Goal: Transaction & Acquisition: Purchase product/service

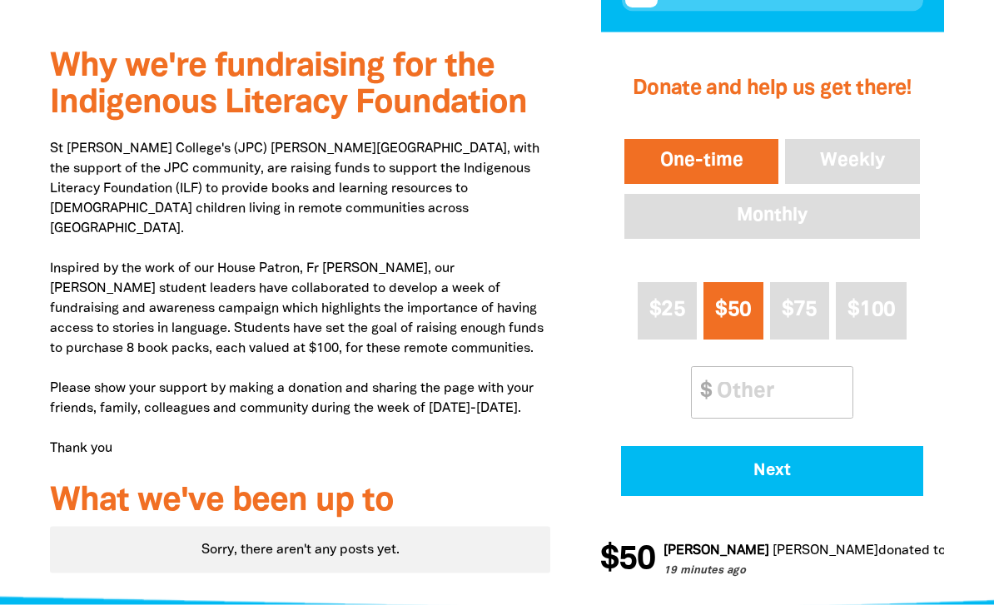
scroll to position [716, 0]
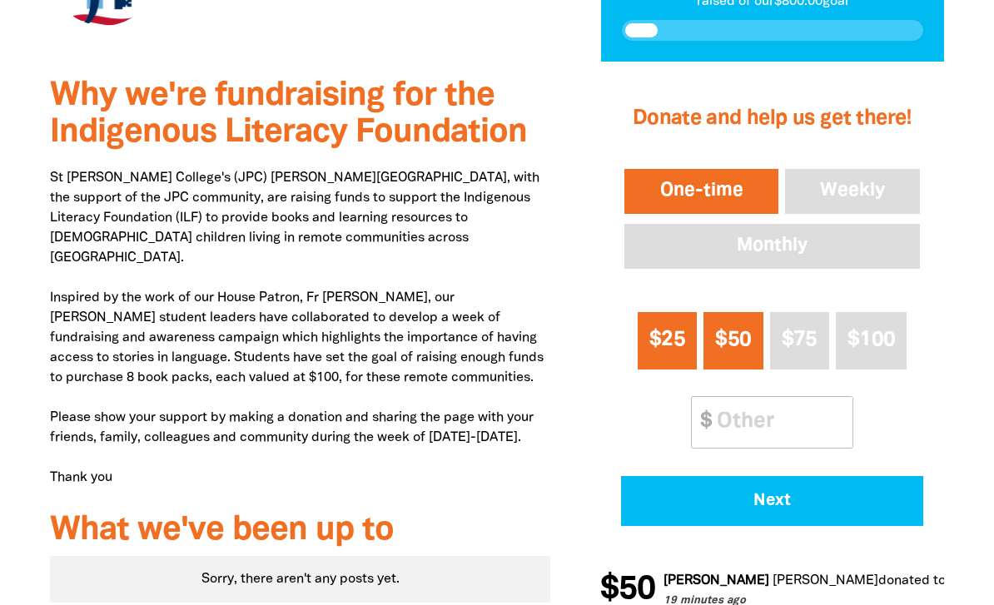
click at [669, 330] on span "$25" at bounding box center [667, 339] width 36 height 19
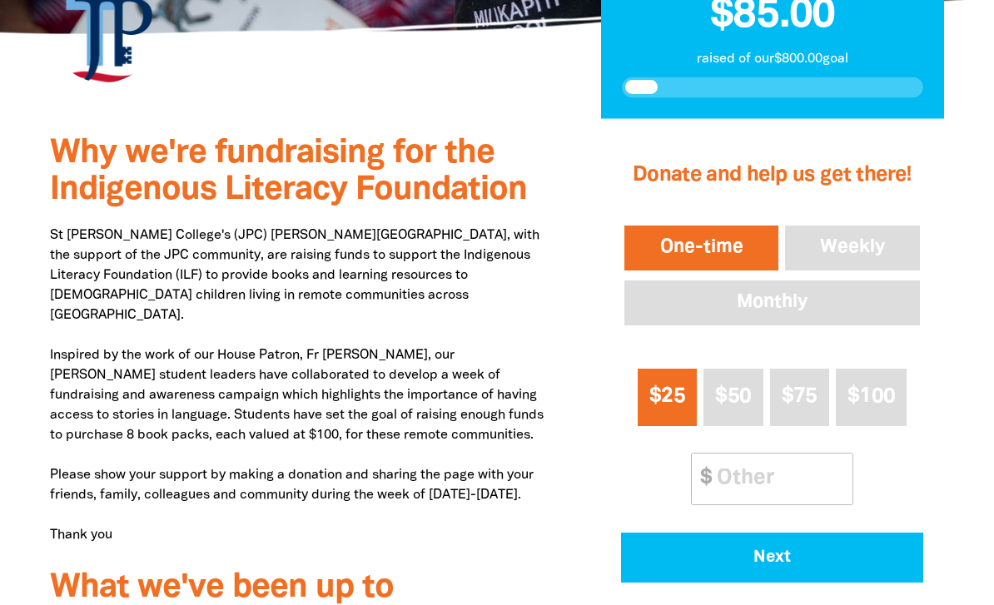
scroll to position [660, 0]
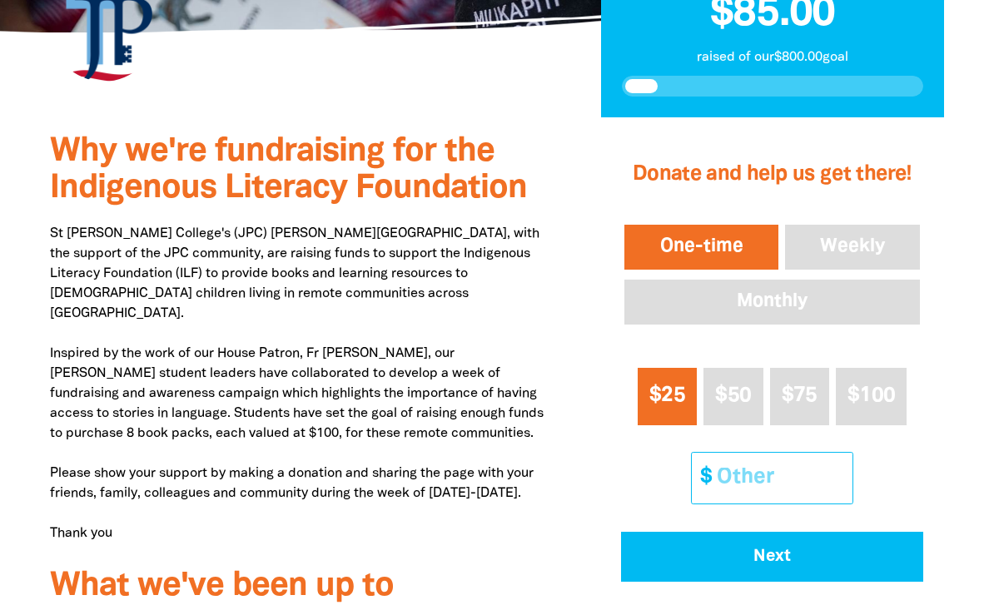
click at [771, 453] on input "Other Amount" at bounding box center [778, 478] width 147 height 51
type input "20"
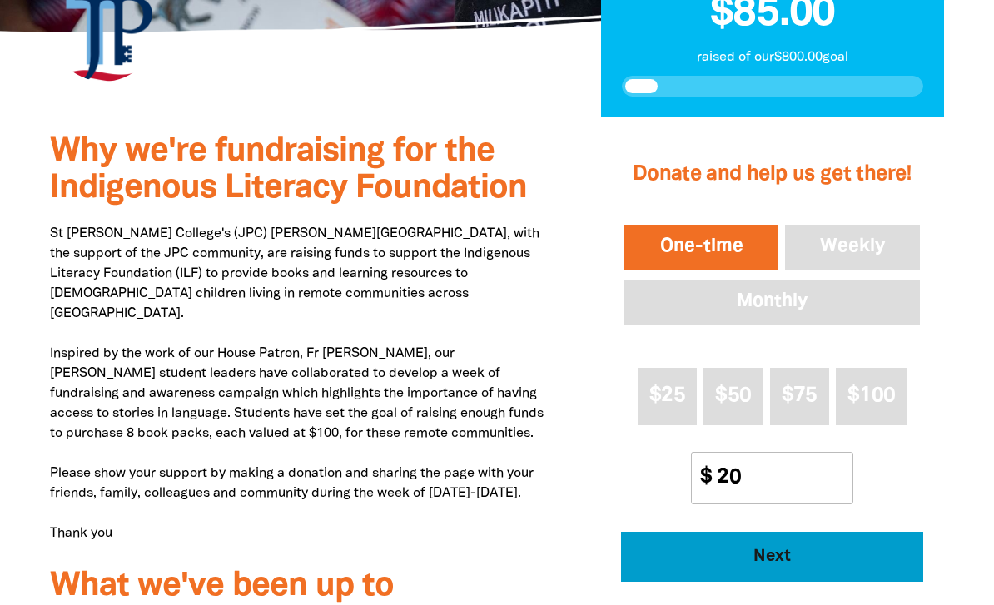
click at [791, 548] on span "Next" at bounding box center [772, 556] width 256 height 17
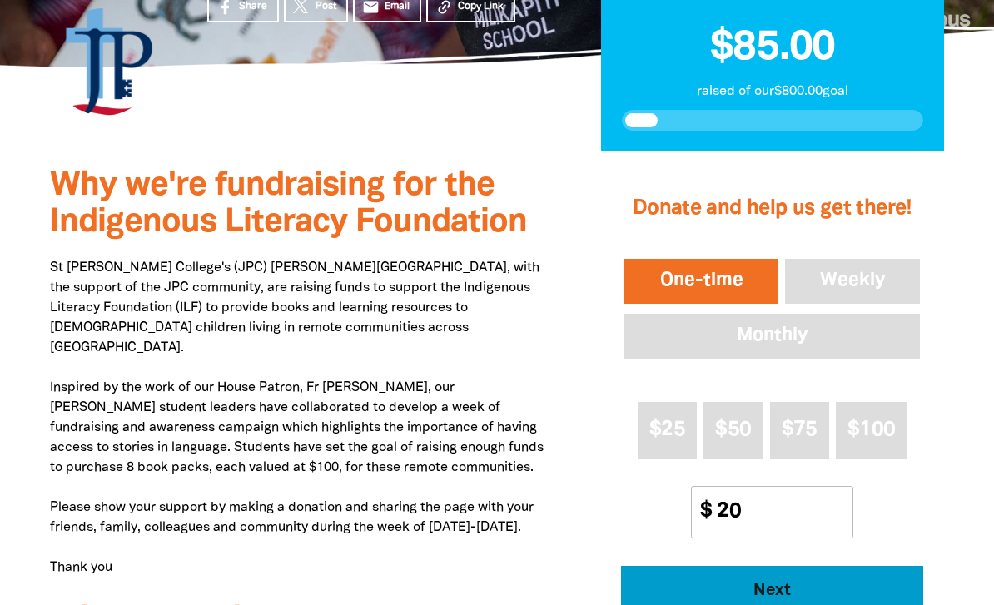
select select "AU"
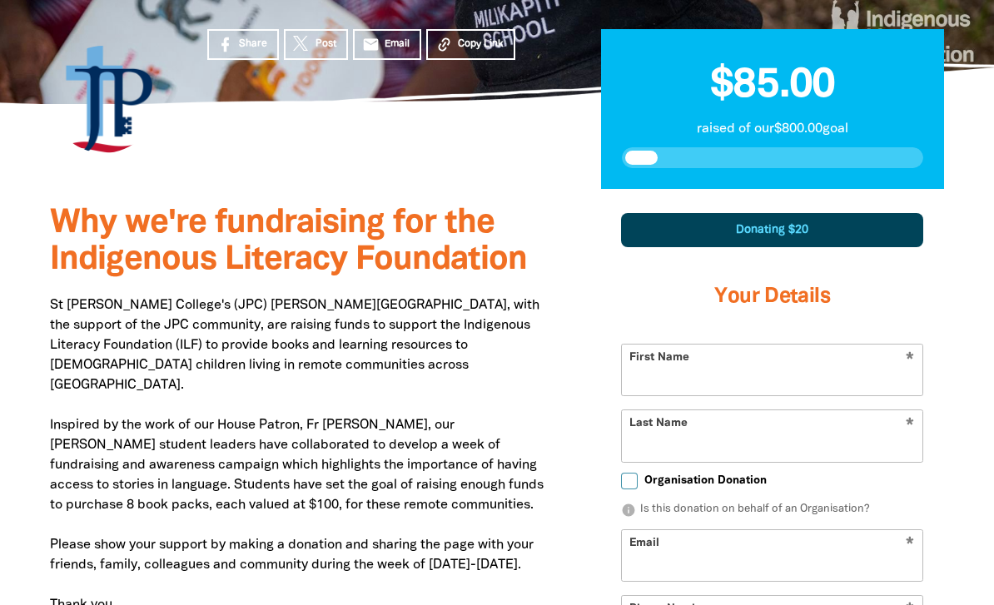
scroll to position [587, 0]
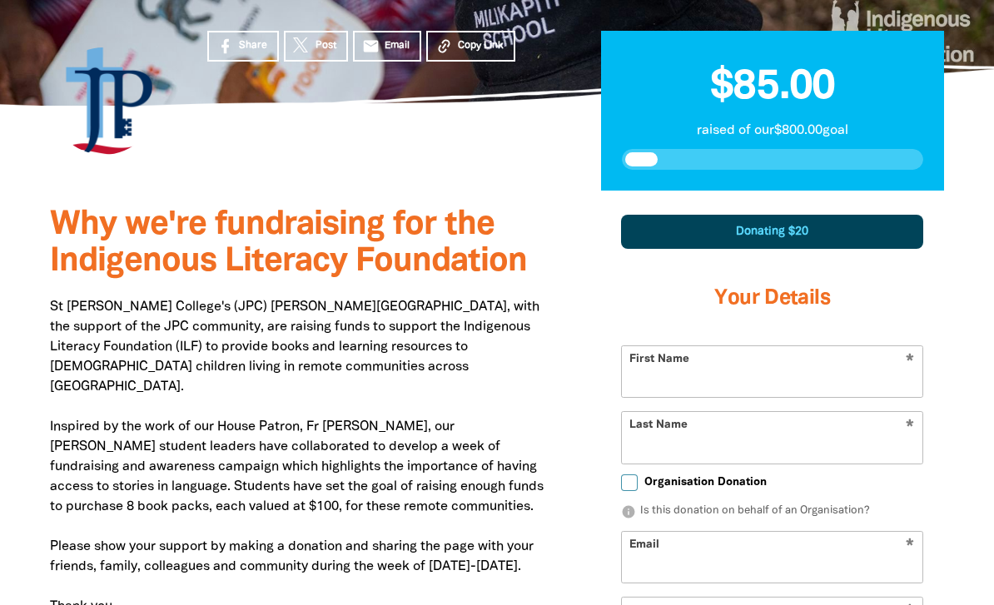
click at [681, 346] on input "First Name" at bounding box center [772, 371] width 300 height 51
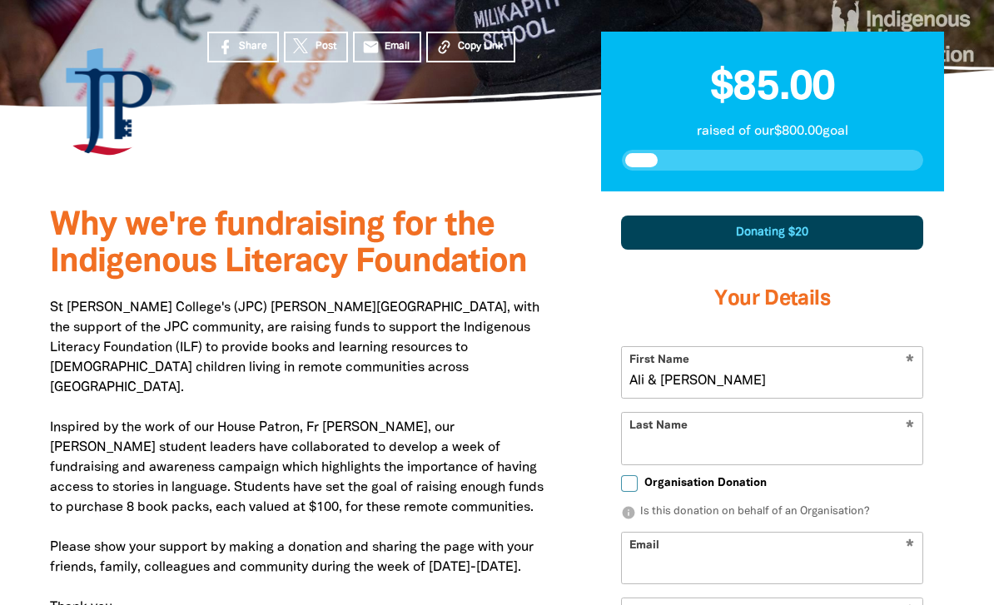
type input "Ali & [PERSON_NAME]"
click at [713, 413] on input "Last Name" at bounding box center [772, 438] width 300 height 51
type input "Brown"
click at [711, 533] on input "Email" at bounding box center [772, 558] width 300 height 51
type input "[EMAIL_ADDRESS][DOMAIN_NAME]"
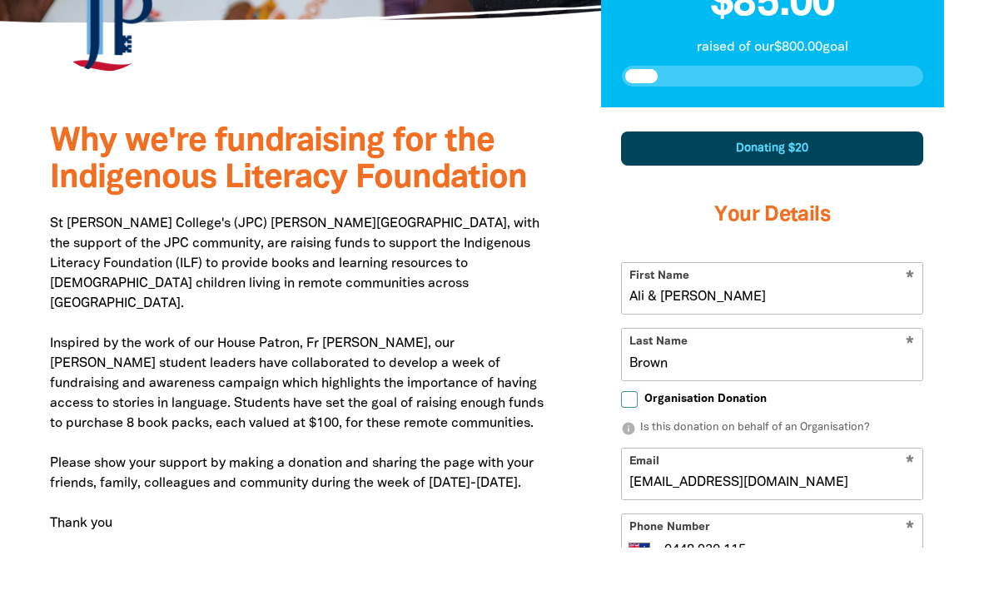
scroll to position [640, 0]
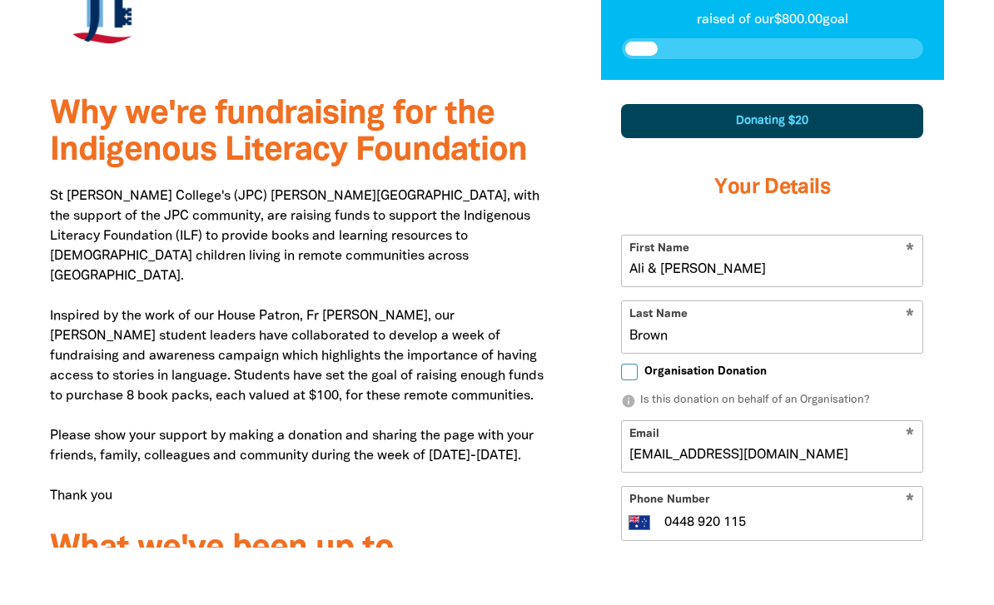
type input "0448 920 115"
type input "[STREET_ADDRESS][PERSON_NAME]"
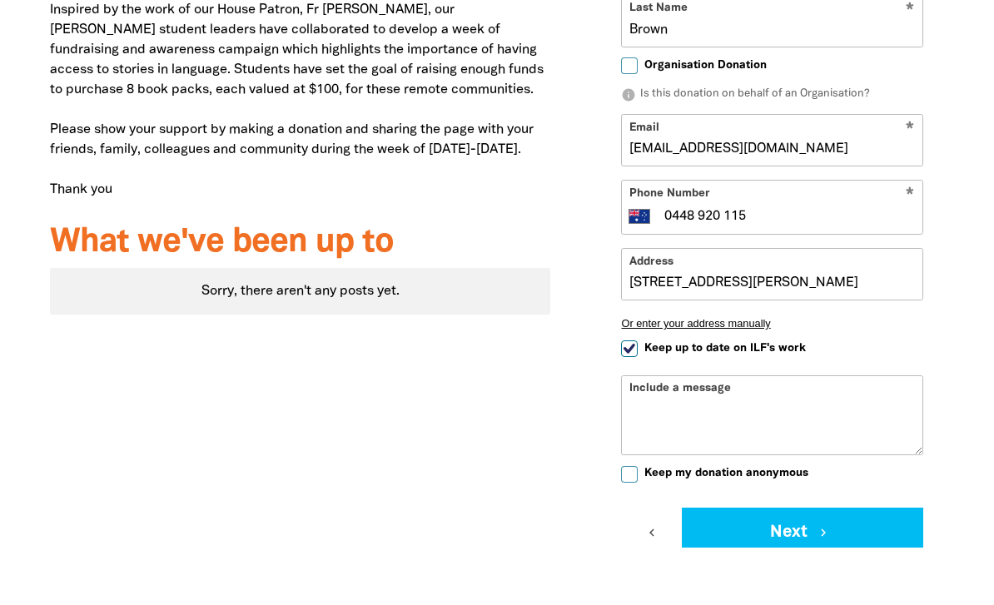
scroll to position [952, 0]
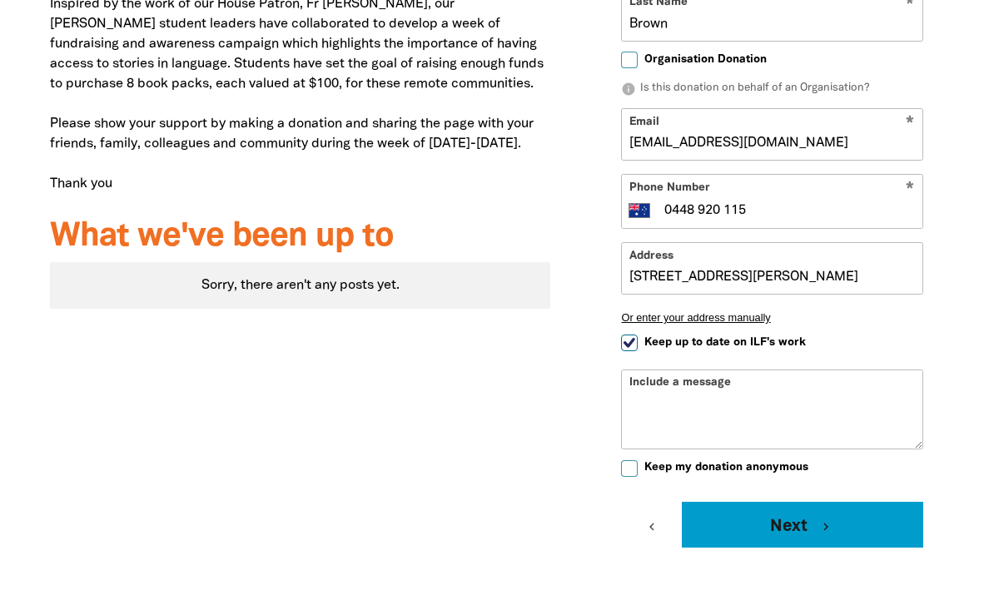
click at [801, 559] on button "Next chevron_right" at bounding box center [802, 584] width 241 height 50
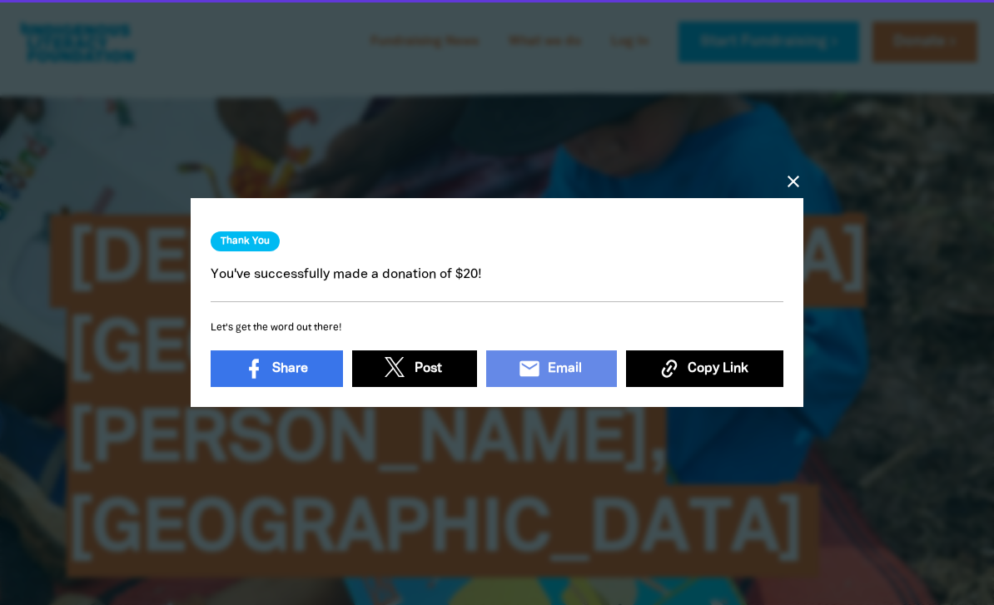
scroll to position [0, 0]
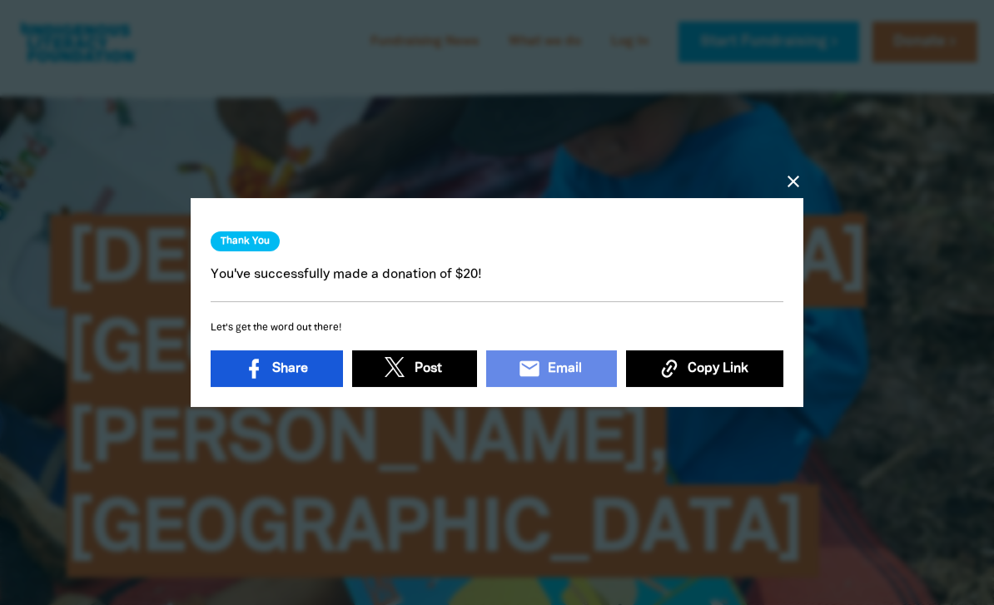
click at [305, 369] on span "Share" at bounding box center [290, 369] width 36 height 20
click at [800, 178] on icon "close" at bounding box center [793, 181] width 20 height 20
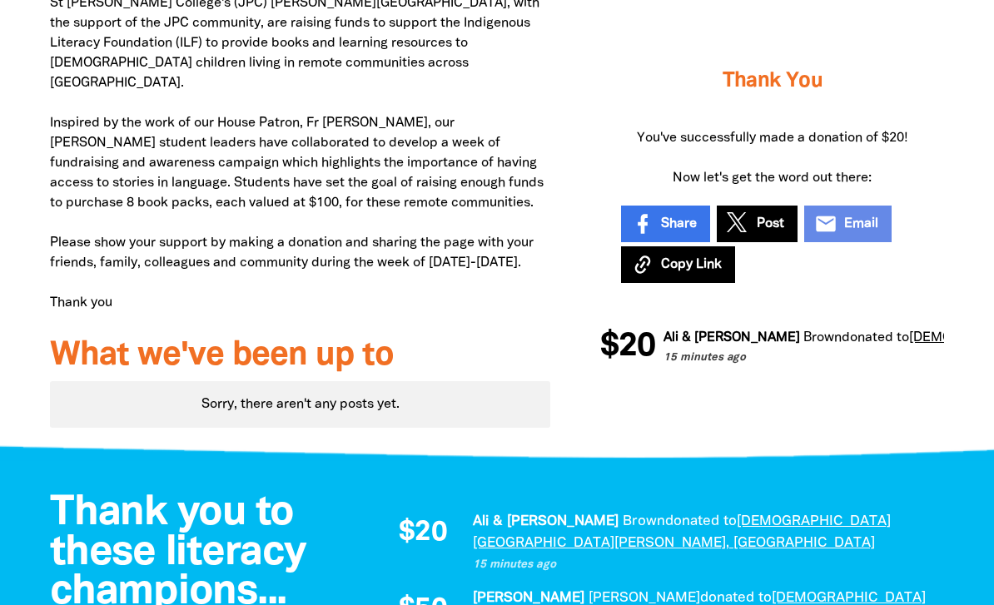
scroll to position [895, 0]
